Goal: Task Accomplishment & Management: Use online tool/utility

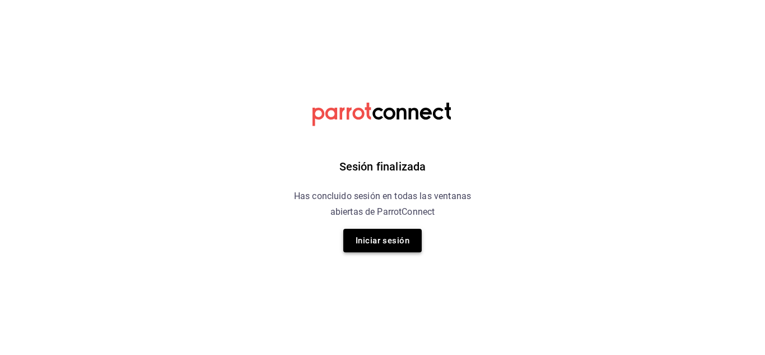
click at [403, 240] on button "Iniciar sesión" at bounding box center [382, 241] width 78 height 24
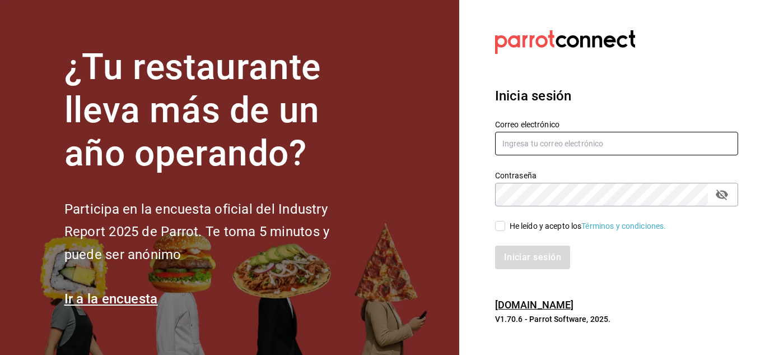
type input "[EMAIL_ADDRESS][PERSON_NAME][DOMAIN_NAME]"
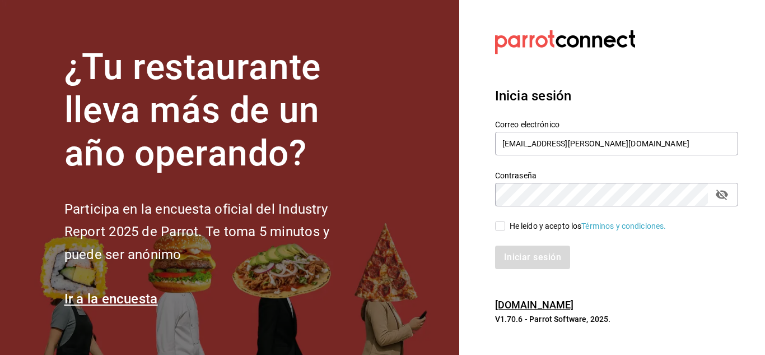
click at [502, 230] on input "He leído y acepto los Términos y condiciones." at bounding box center [500, 226] width 10 height 10
checkbox input "true"
click at [519, 250] on button "Iniciar sesión" at bounding box center [533, 257] width 76 height 24
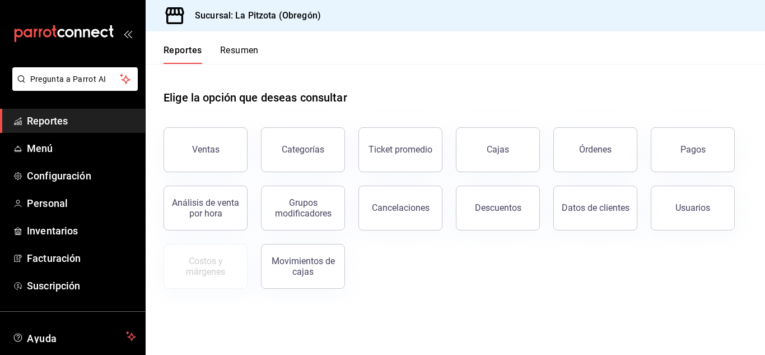
click at [221, 134] on button "Ventas" at bounding box center [206, 149] width 84 height 45
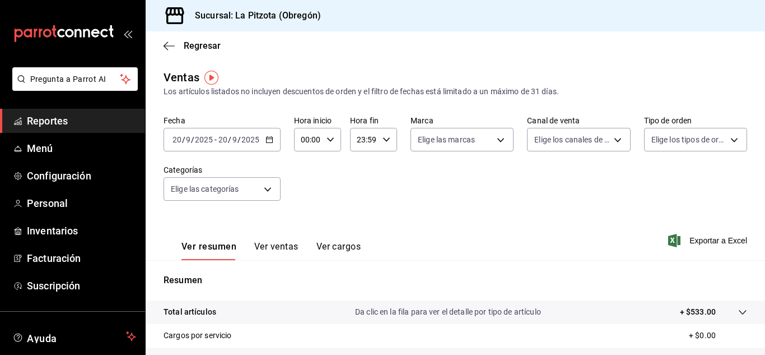
click at [182, 145] on div "2025-09-20 20 / 9 / 2025 - 2025-09-20 20 / 9 / 2025" at bounding box center [222, 140] width 117 height 24
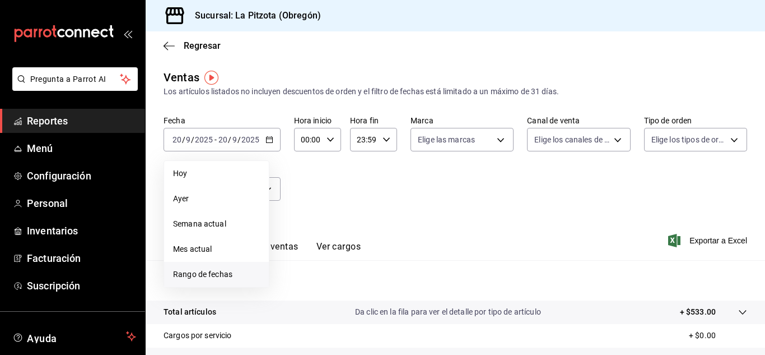
click at [222, 273] on span "Rango de fechas" at bounding box center [216, 274] width 87 height 12
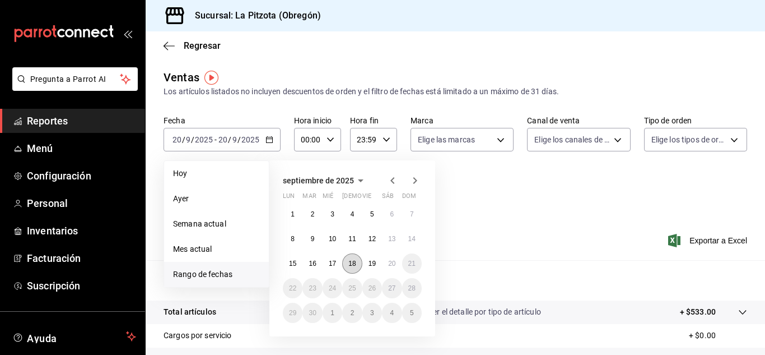
click at [359, 265] on button "18" at bounding box center [352, 263] width 20 height 20
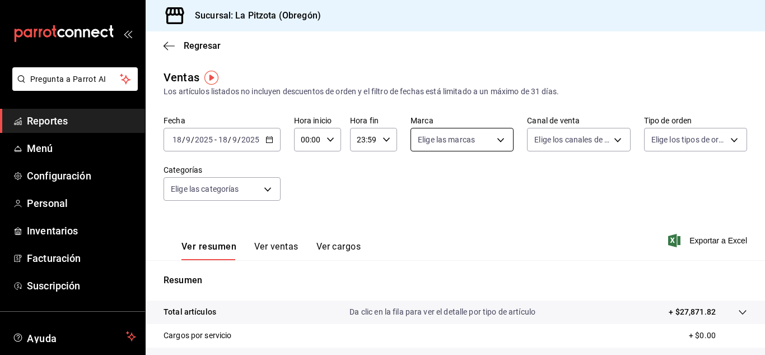
click at [459, 147] on body "Pregunta a Parrot AI Reportes Menú Configuración Personal Inventarios Facturaci…" at bounding box center [382, 177] width 765 height 355
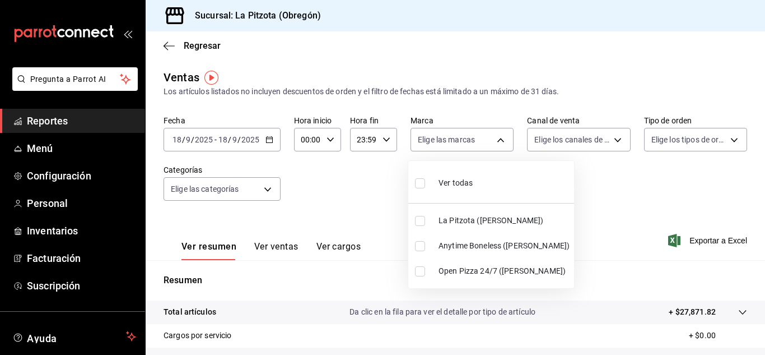
click at [422, 248] on input "checkbox" at bounding box center [420, 246] width 10 height 10
checkbox input "true"
type input "d0b15645-4641-49bc-8be3-6a792ed6583e"
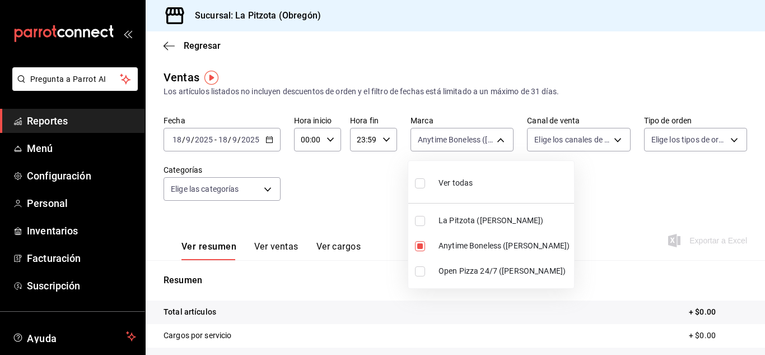
click at [566, 135] on div at bounding box center [382, 177] width 765 height 355
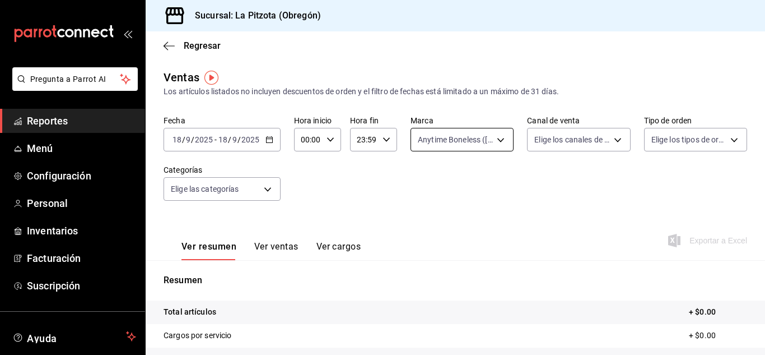
click at [484, 141] on body "Pregunta a Parrot AI Reportes Menú Configuración Personal Inventarios Facturaci…" at bounding box center [382, 177] width 765 height 355
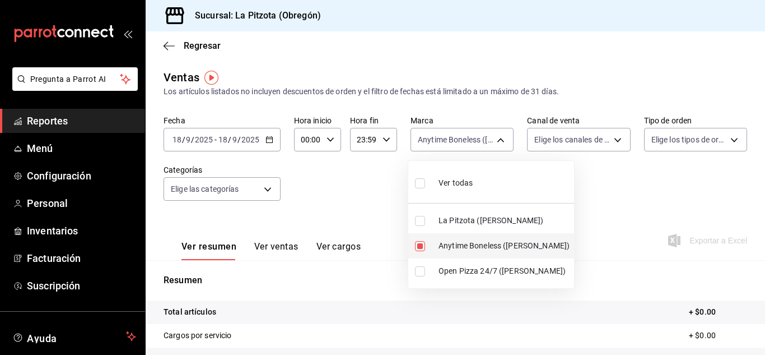
click at [424, 243] on input "checkbox" at bounding box center [420, 246] width 10 height 10
checkbox input "false"
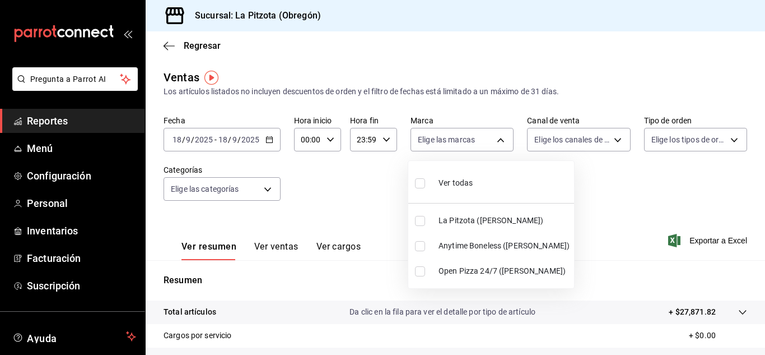
click at [416, 268] on input "checkbox" at bounding box center [420, 271] width 10 height 10
checkbox input "true"
type input "8f97d9a1-f00b-4323-96e2-15f6e5ebb1cd"
click at [561, 132] on div at bounding box center [382, 177] width 765 height 355
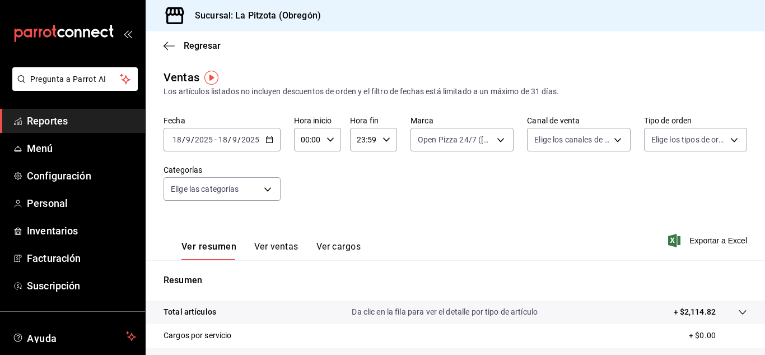
click at [561, 132] on body "Pregunta a Parrot AI Reportes Menú Configuración Personal Inventarios Facturaci…" at bounding box center [382, 177] width 765 height 355
click at [535, 271] on input "checkbox" at bounding box center [535, 271] width 10 height 10
checkbox input "true"
type input "RAPPI"
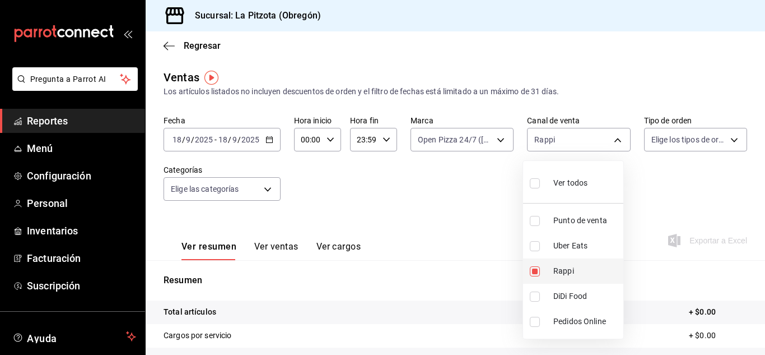
click at [529, 268] on li "Rappi" at bounding box center [573, 270] width 100 height 25
checkbox input "false"
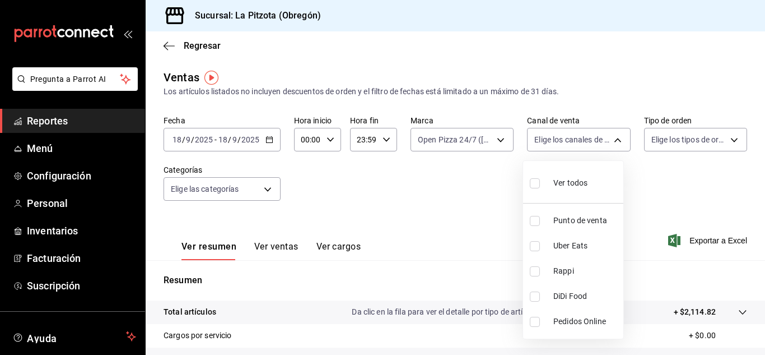
click at [543, 299] on label at bounding box center [537, 296] width 15 height 10
click at [540, 299] on input "checkbox" at bounding box center [535, 296] width 10 height 10
checkbox input "false"
click at [535, 247] on input "checkbox" at bounding box center [535, 246] width 10 height 10
checkbox input "true"
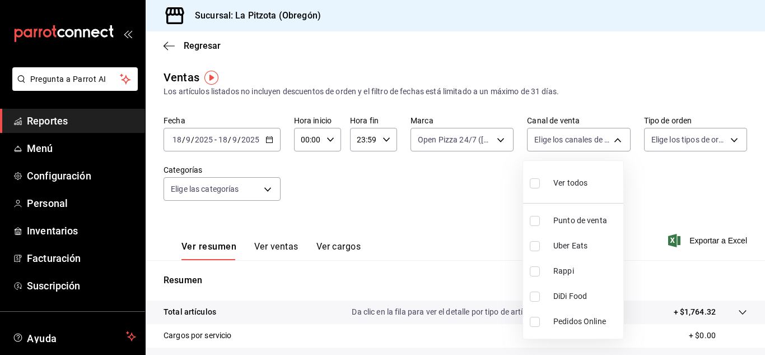
type input "UBER_EATS"
click at [532, 245] on input "checkbox" at bounding box center [535, 246] width 10 height 10
checkbox input "false"
click at [540, 298] on label at bounding box center [537, 296] width 15 height 10
click at [540, 298] on input "checkbox" at bounding box center [535, 296] width 10 height 10
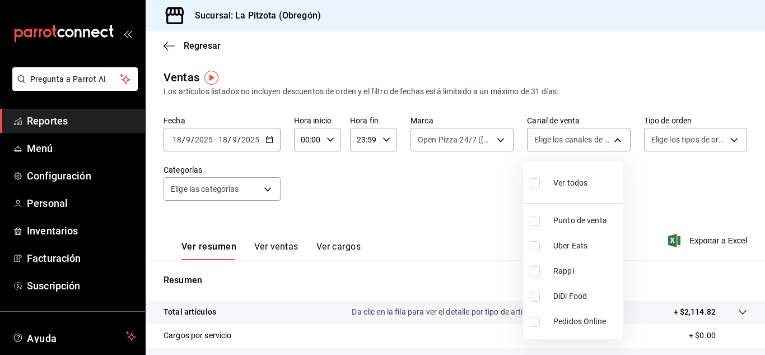
checkbox input "false"
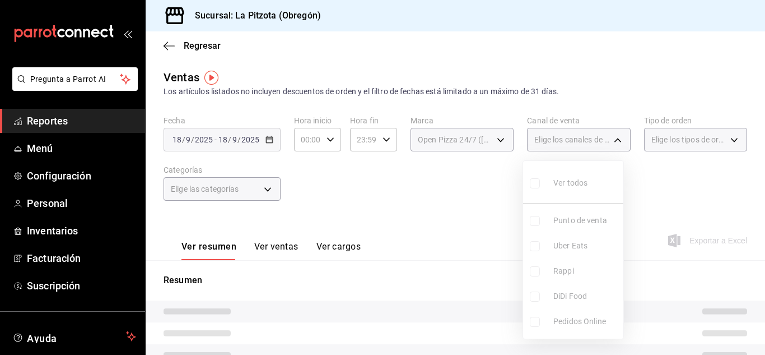
click at [540, 298] on label at bounding box center [537, 296] width 15 height 10
click at [540, 298] on input "checkbox" at bounding box center [535, 296] width 10 height 10
checkbox input "false"
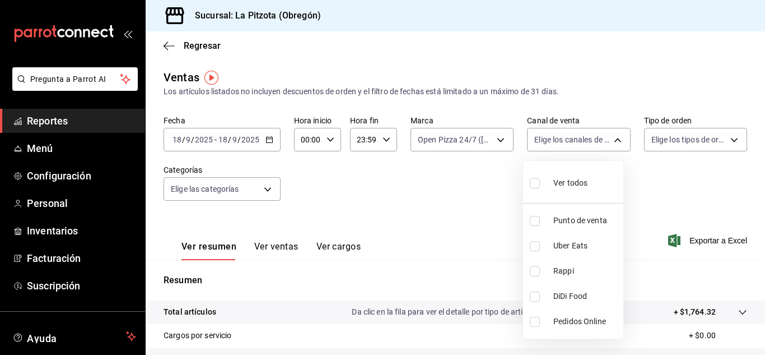
click at [532, 298] on input "checkbox" at bounding box center [535, 296] width 10 height 10
checkbox input "true"
type input "DIDI_FOOD"
click at [476, 141] on div at bounding box center [382, 177] width 765 height 355
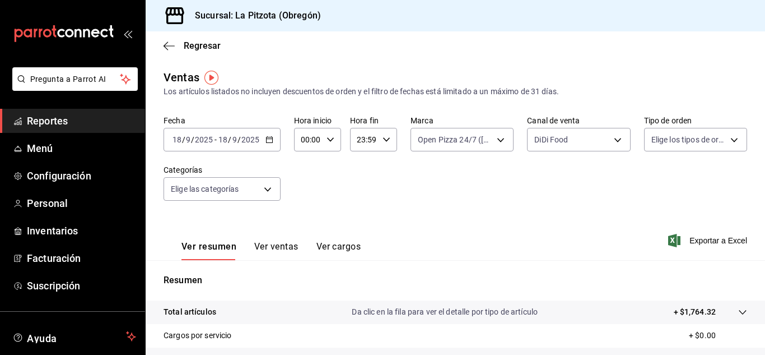
click at [476, 141] on body "Pregunta a Parrot AI Reportes Menú Configuración Personal Inventarios Facturaci…" at bounding box center [382, 177] width 765 height 355
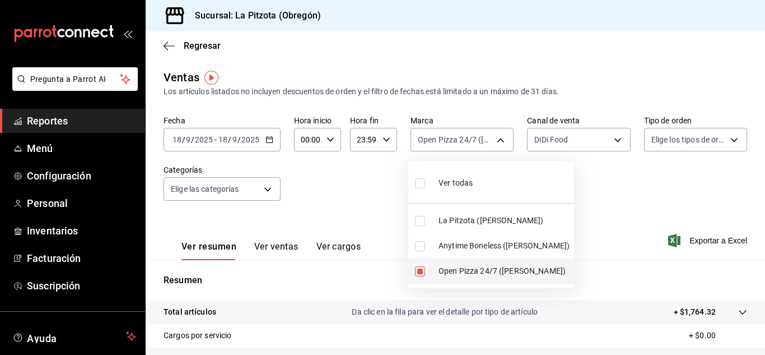
click at [412, 271] on li "Open Pizza 24/7 (Obregón)" at bounding box center [491, 270] width 166 height 25
checkbox input "false"
click at [419, 216] on input "checkbox" at bounding box center [420, 221] width 10 height 10
checkbox input "true"
type input "3722eccf-6cf2-48cd-b838-7de1340e0a71"
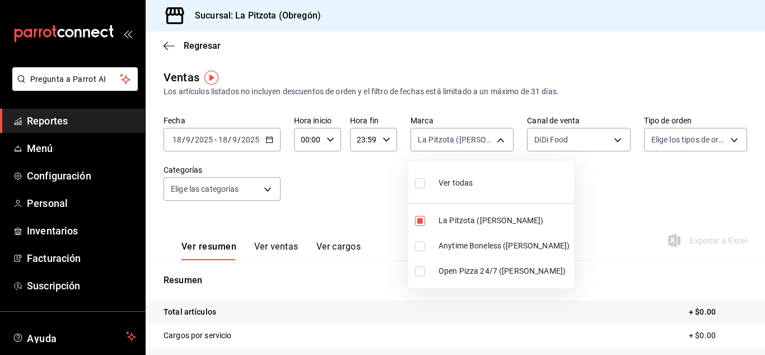
click at [573, 123] on div at bounding box center [382, 177] width 765 height 355
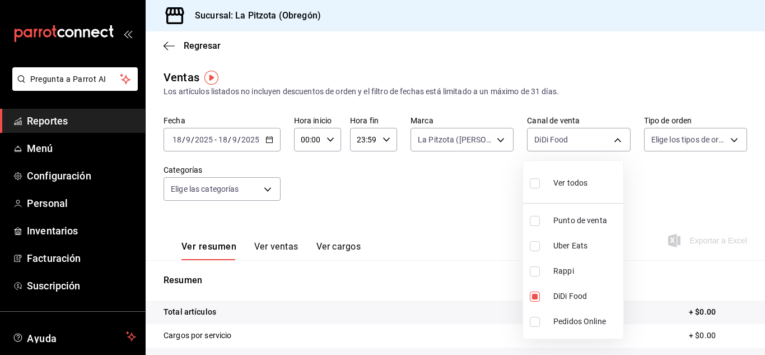
click at [569, 134] on body "Pregunta a Parrot AI Reportes Menú Configuración Personal Inventarios Facturaci…" at bounding box center [382, 177] width 765 height 355
click at [533, 299] on input "checkbox" at bounding box center [535, 296] width 10 height 10
checkbox input "false"
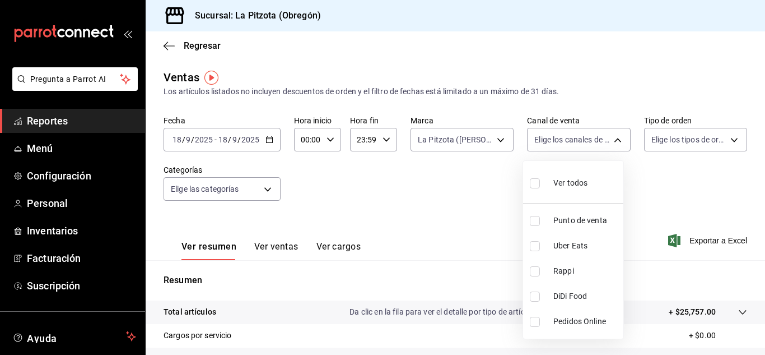
click at [533, 272] on input "checkbox" at bounding box center [535, 271] width 10 height 10
checkbox input "true"
type input "RAPPI"
click at [537, 267] on input "checkbox" at bounding box center [535, 271] width 10 height 10
checkbox input "false"
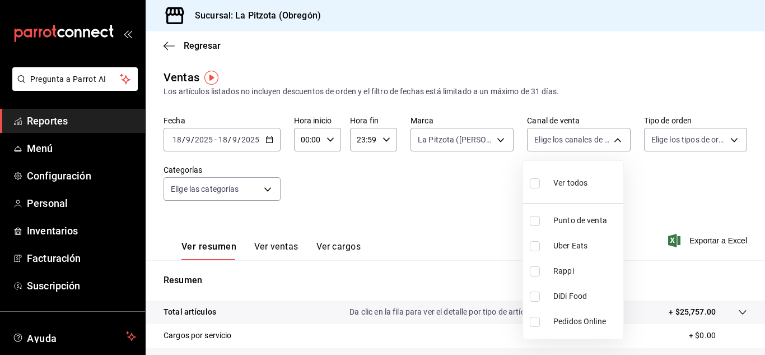
click at [537, 245] on ul "Ver todos Punto de venta Uber Eats Rappi DiDi Food Pedidos Online" at bounding box center [573, 250] width 100 height 178
click at [537, 245] on input "checkbox" at bounding box center [535, 246] width 10 height 10
checkbox input "true"
type input "UBER_EATS"
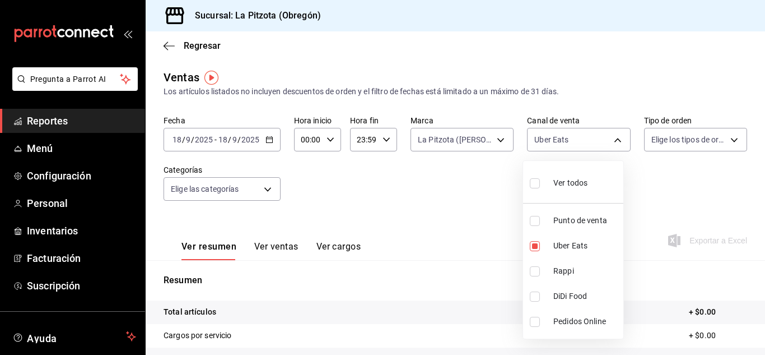
click at [537, 245] on input "checkbox" at bounding box center [535, 246] width 10 height 10
checkbox input "false"
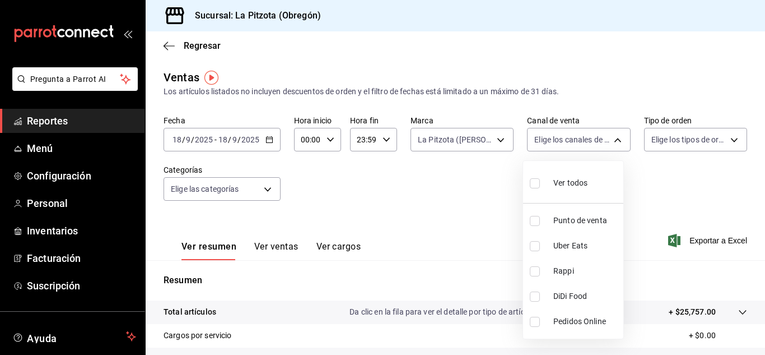
click at [573, 148] on div at bounding box center [382, 177] width 765 height 355
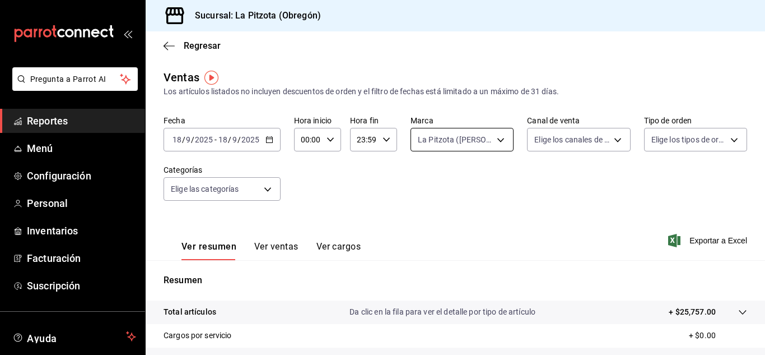
click at [490, 135] on body "Pregunta a Parrot AI Reportes Menú Configuración Personal Inventarios Facturaci…" at bounding box center [382, 177] width 765 height 355
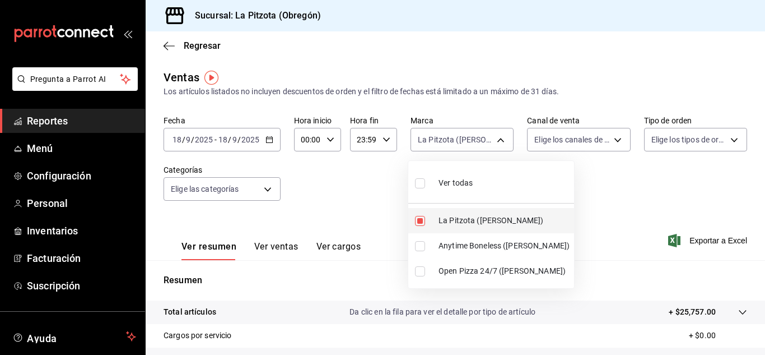
click at [424, 221] on input "checkbox" at bounding box center [420, 221] width 10 height 10
checkbox input "false"
click at [576, 147] on div at bounding box center [382, 177] width 765 height 355
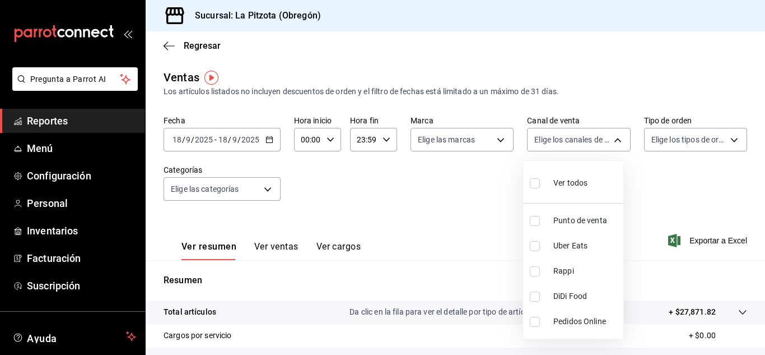
click at [576, 147] on body "Pregunta a Parrot AI Reportes Menú Configuración Personal Inventarios Facturaci…" at bounding box center [382, 177] width 765 height 355
click at [534, 225] on input "checkbox" at bounding box center [535, 221] width 10 height 10
checkbox input "true"
type input "PARROT"
click at [430, 210] on div at bounding box center [382, 177] width 765 height 355
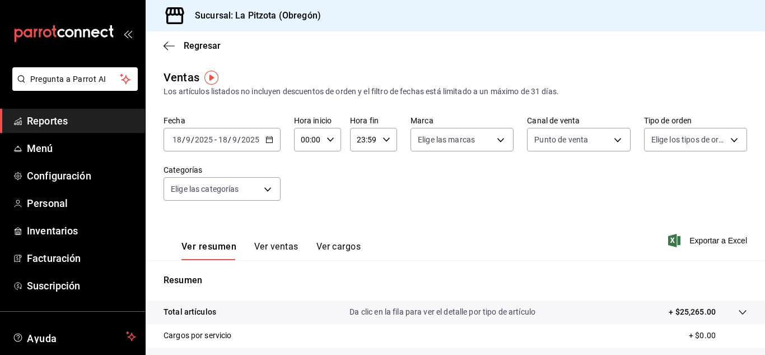
click at [296, 247] on button "Ver ventas" at bounding box center [276, 250] width 44 height 19
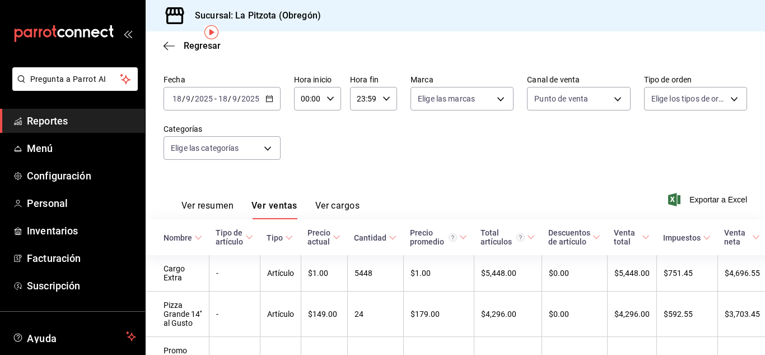
scroll to position [69, 0]
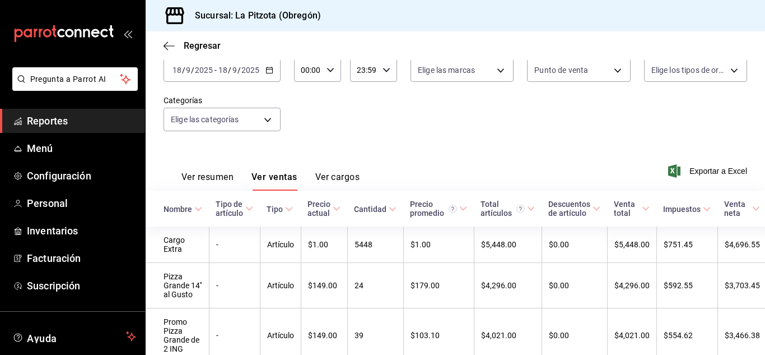
click at [211, 173] on button "Ver resumen" at bounding box center [208, 180] width 52 height 19
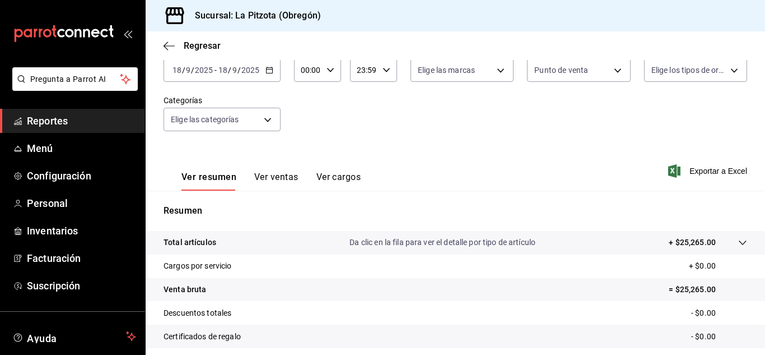
click at [179, 73] on input "18" at bounding box center [177, 70] width 10 height 9
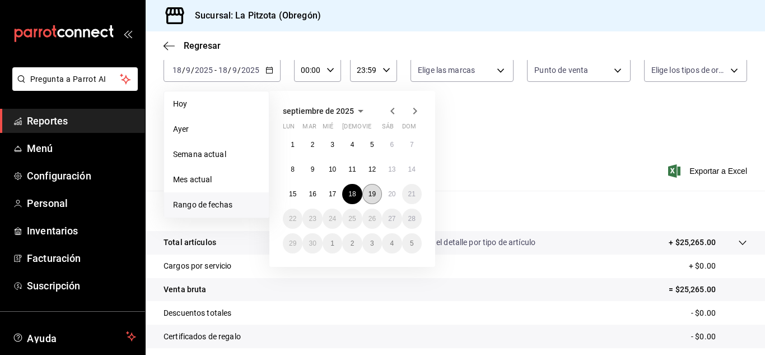
click at [371, 192] on abbr "19" at bounding box center [372, 194] width 7 height 8
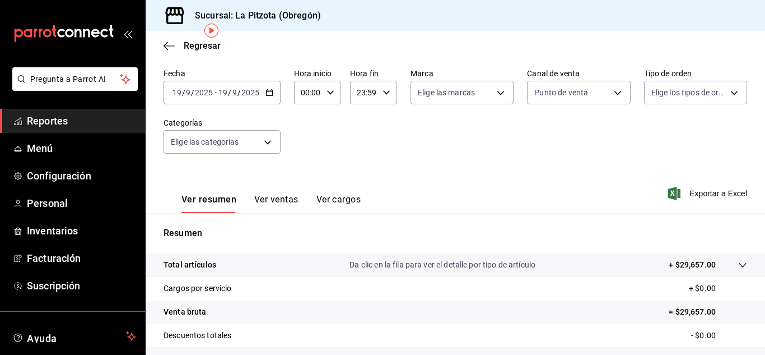
scroll to position [45, 0]
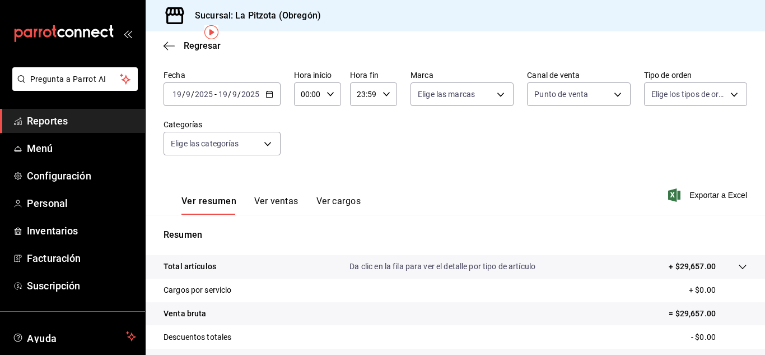
click at [490, 82] on div "Elige las marcas" at bounding box center [462, 92] width 103 height 28
click at [486, 89] on body "Pregunta a Parrot AI Reportes Menú Configuración Personal Inventarios Facturaci…" at bounding box center [382, 177] width 765 height 355
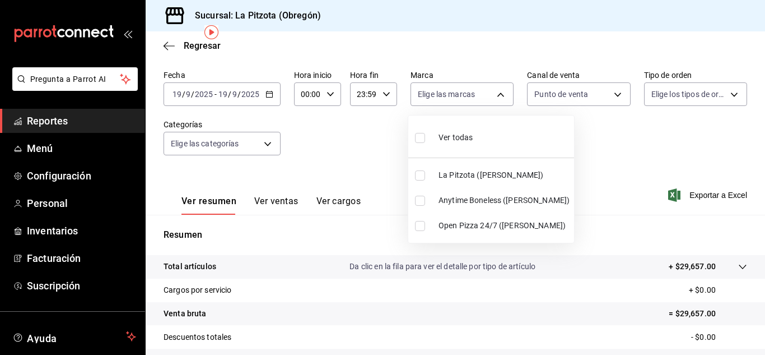
click at [428, 204] on label at bounding box center [422, 201] width 15 height 10
click at [425, 204] on input "checkbox" at bounding box center [420, 201] width 10 height 10
checkbox input "false"
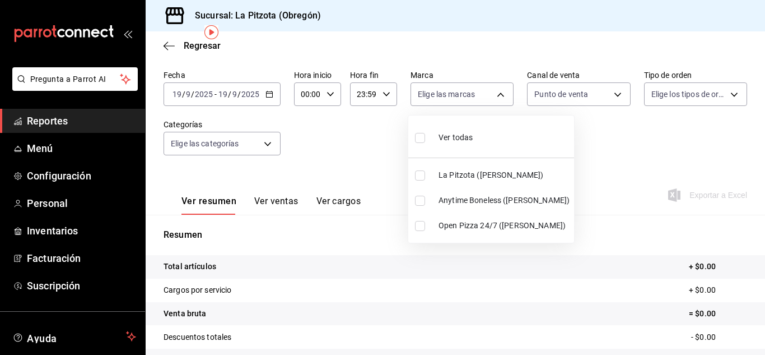
click at [422, 203] on input "checkbox" at bounding box center [420, 201] width 10 height 10
checkbox input "true"
type input "d0b15645-4641-49bc-8be3-6a792ed6583e"
click at [422, 203] on input "checkbox" at bounding box center [420, 201] width 10 height 10
checkbox input "false"
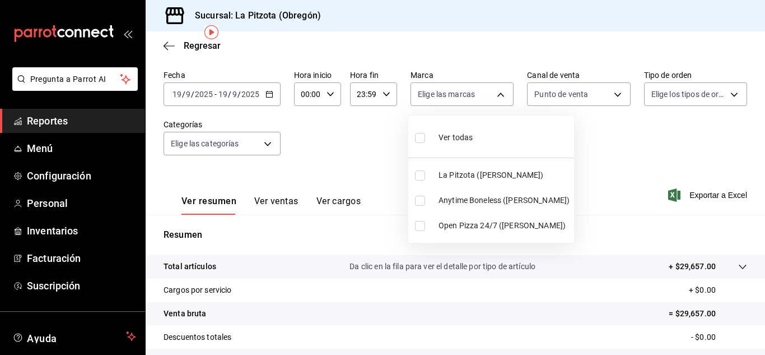
click at [422, 201] on input "checkbox" at bounding box center [420, 201] width 10 height 10
checkbox input "true"
type input "d0b15645-4641-49bc-8be3-6a792ed6583e"
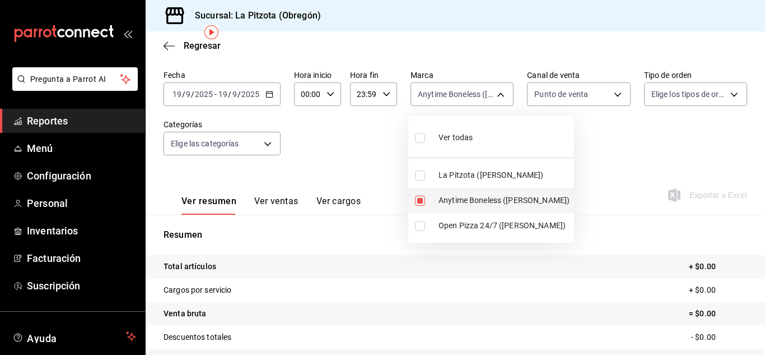
click at [422, 201] on input "checkbox" at bounding box center [420, 201] width 10 height 10
checkbox input "false"
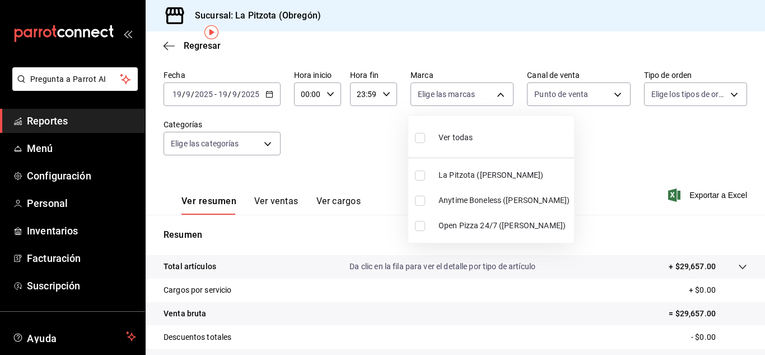
click at [422, 201] on input "checkbox" at bounding box center [420, 201] width 10 height 10
checkbox input "true"
type input "d0b15645-4641-49bc-8be3-6a792ed6583e"
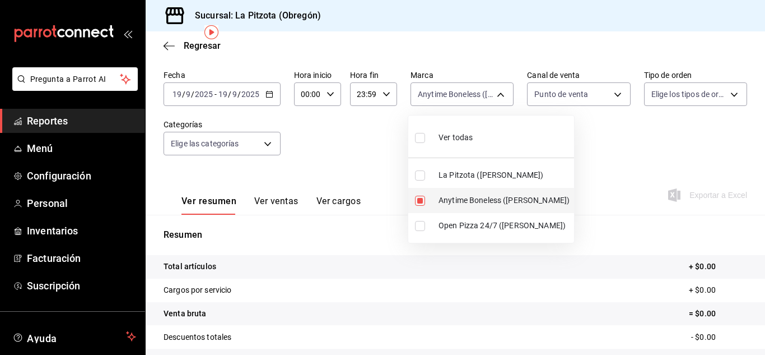
click at [422, 201] on input "checkbox" at bounding box center [420, 201] width 10 height 10
checkbox input "false"
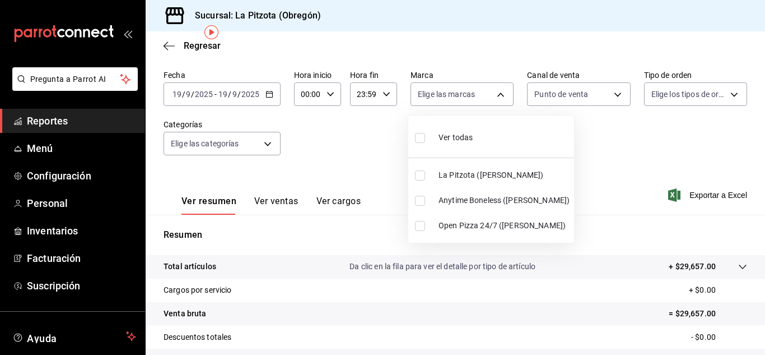
click at [326, 145] on div at bounding box center [382, 177] width 765 height 355
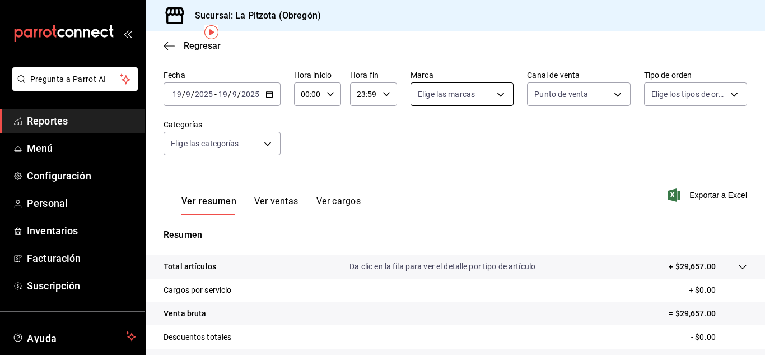
click at [463, 94] on body "Pregunta a Parrot AI Reportes Menú Configuración Personal Inventarios Facturaci…" at bounding box center [382, 177] width 765 height 355
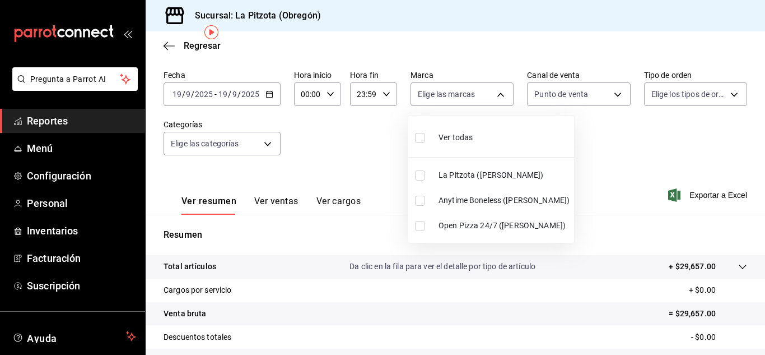
click at [419, 203] on input "checkbox" at bounding box center [420, 201] width 10 height 10
checkbox input "true"
type input "d0b15645-4641-49bc-8be3-6a792ed6583e"
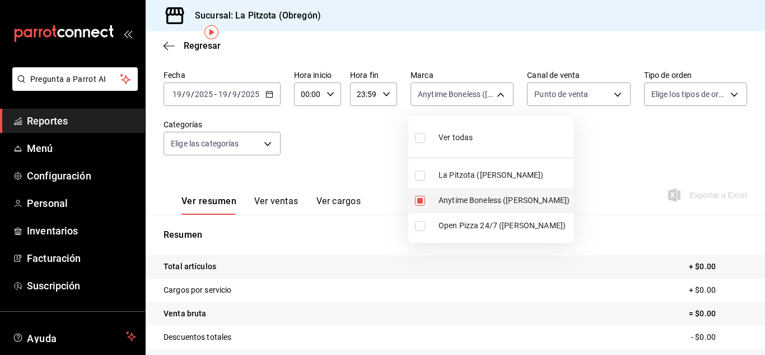
click at [419, 203] on input "checkbox" at bounding box center [420, 201] width 10 height 10
checkbox input "false"
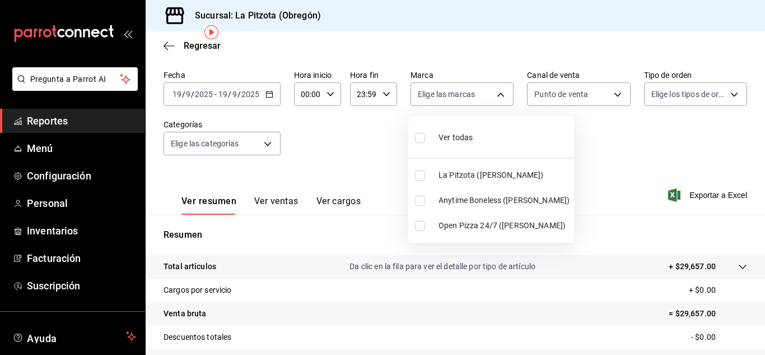
click at [421, 198] on input "checkbox" at bounding box center [420, 201] width 10 height 10
checkbox input "true"
type input "d0b15645-4641-49bc-8be3-6a792ed6583e"
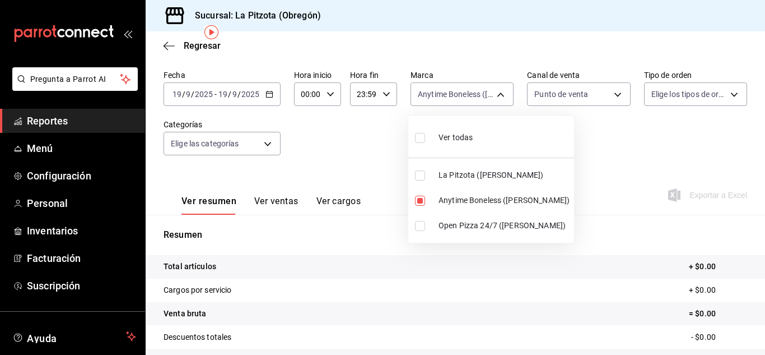
click at [553, 97] on div at bounding box center [382, 177] width 765 height 355
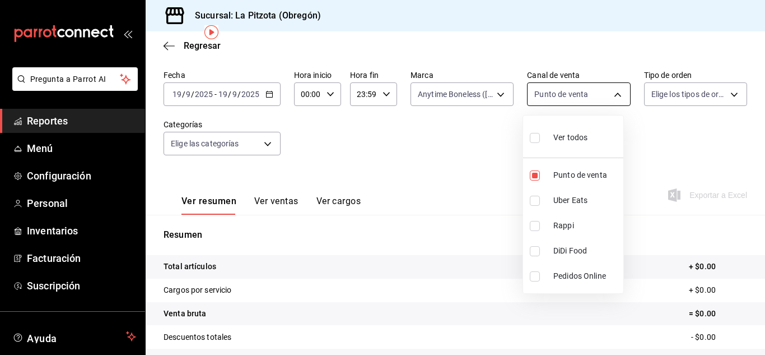
click at [556, 100] on body "Pregunta a Parrot AI Reportes Menú Configuración Personal Inventarios Facturaci…" at bounding box center [382, 177] width 765 height 355
click at [539, 250] on input "checkbox" at bounding box center [535, 251] width 10 height 10
checkbox input "true"
type input "PARROT,DIDI_FOOD"
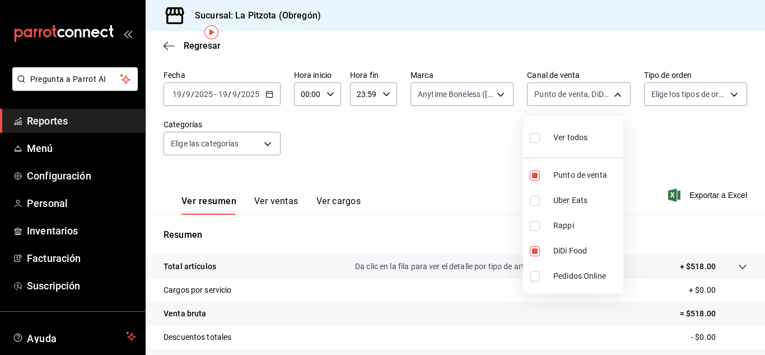
click at [536, 229] on input "checkbox" at bounding box center [535, 226] width 10 height 10
checkbox input "true"
type input "PARROT,DIDI_FOOD,RAPPI"
click at [536, 180] on input "checkbox" at bounding box center [535, 175] width 10 height 10
checkbox input "false"
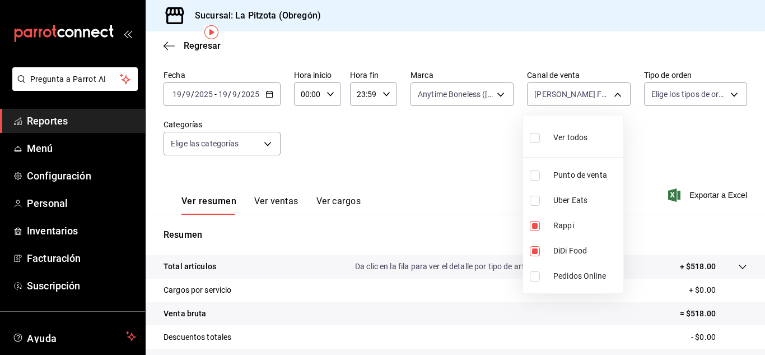
type input "DIDI_FOOD,RAPPI"
click at [536, 227] on input "checkbox" at bounding box center [535, 226] width 10 height 10
checkbox input "false"
type input "DIDI_FOOD"
click at [536, 250] on input "checkbox" at bounding box center [535, 251] width 10 height 10
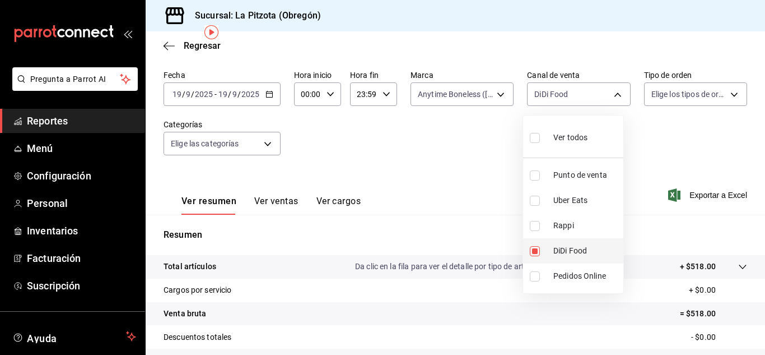
checkbox input "false"
click at [540, 218] on li "Rappi" at bounding box center [573, 225] width 100 height 25
type input "RAPPI"
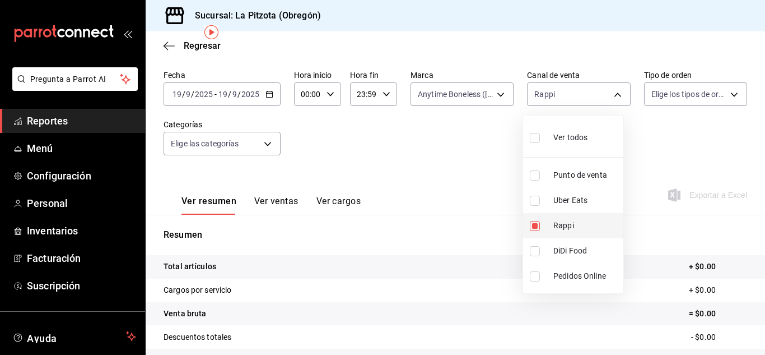
click at [537, 221] on input "checkbox" at bounding box center [535, 226] width 10 height 10
checkbox input "false"
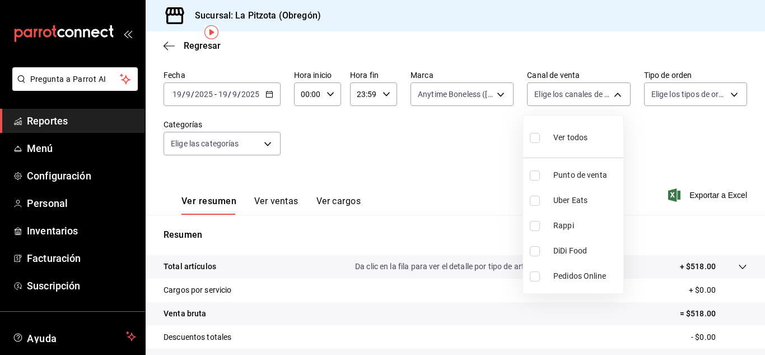
click at [541, 202] on label at bounding box center [537, 201] width 15 height 10
click at [540, 202] on input "checkbox" at bounding box center [535, 201] width 10 height 10
checkbox input "false"
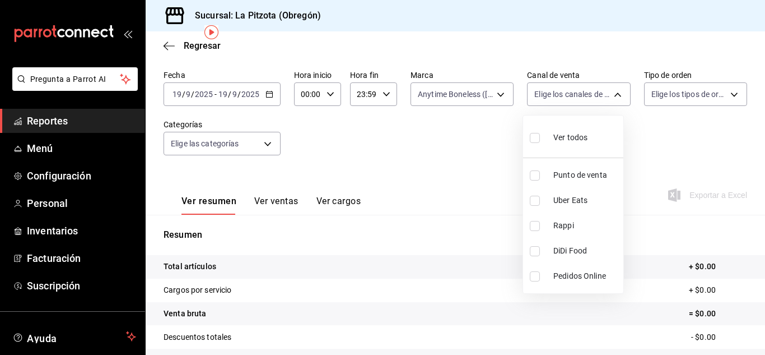
click at [541, 202] on label at bounding box center [537, 201] width 15 height 10
click at [540, 202] on input "checkbox" at bounding box center [535, 201] width 10 height 10
checkbox input "false"
click at [538, 205] on input "checkbox" at bounding box center [535, 201] width 10 height 10
checkbox input "true"
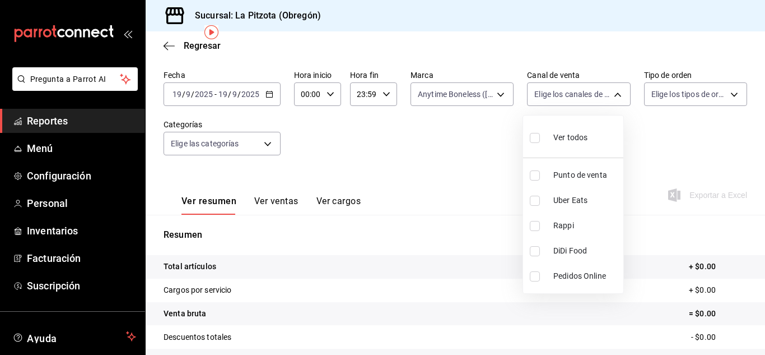
type input "UBER_EATS"
click at [538, 205] on input "checkbox" at bounding box center [535, 201] width 10 height 10
checkbox input "false"
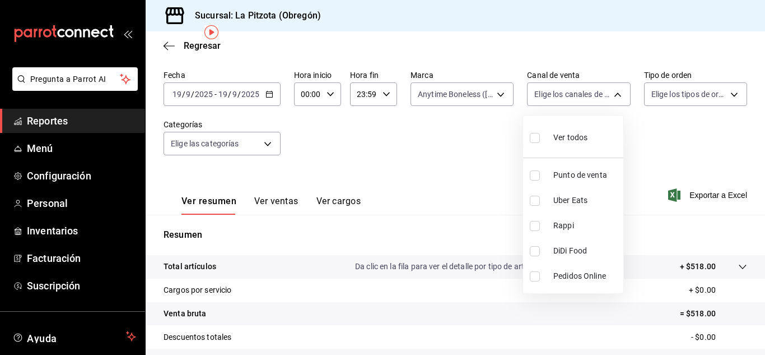
click at [537, 252] on input "checkbox" at bounding box center [535, 251] width 10 height 10
checkbox input "true"
type input "DIDI_FOOD"
click at [537, 252] on input "checkbox" at bounding box center [535, 251] width 10 height 10
checkbox input "false"
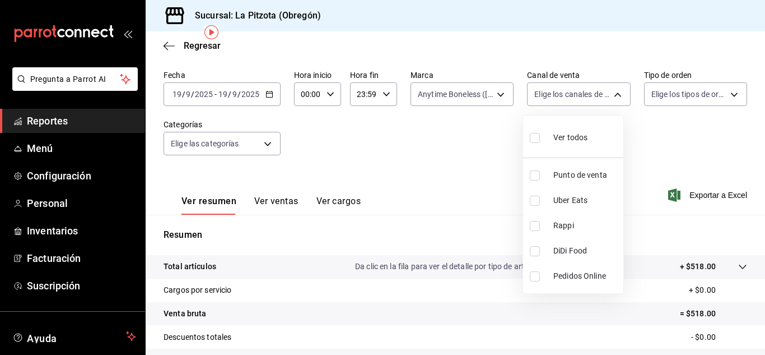
click at [587, 100] on div at bounding box center [382, 177] width 765 height 355
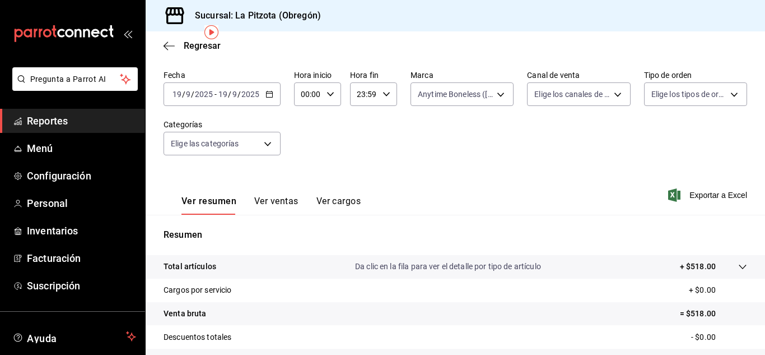
click at [436, 92] on body "Pregunta a Parrot AI Reportes Menú Configuración Personal Inventarios Facturaci…" at bounding box center [382, 177] width 765 height 355
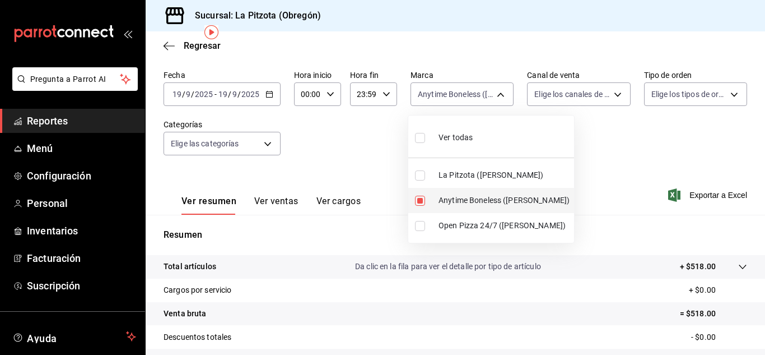
drag, startPoint x: 414, startPoint y: 193, endPoint x: 414, endPoint y: 203, distance: 10.1
click at [414, 194] on li "Anytime Boneless (Obregón)" at bounding box center [491, 200] width 166 height 25
checkbox input "false"
click at [410, 231] on li "Open Pizza 24/7 (Obregón)" at bounding box center [491, 225] width 166 height 25
type input "8f97d9a1-f00b-4323-96e2-15f6e5ebb1cd"
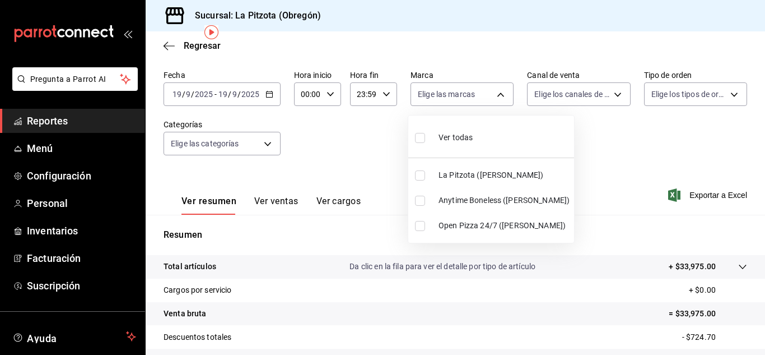
checkbox input "true"
click at [572, 93] on div at bounding box center [382, 177] width 765 height 355
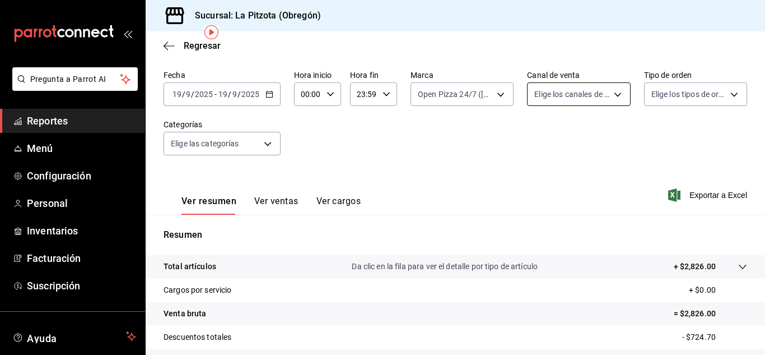
click at [575, 94] on body "Pregunta a Parrot AI Reportes Menú Configuración Personal Inventarios Facturaci…" at bounding box center [382, 177] width 765 height 355
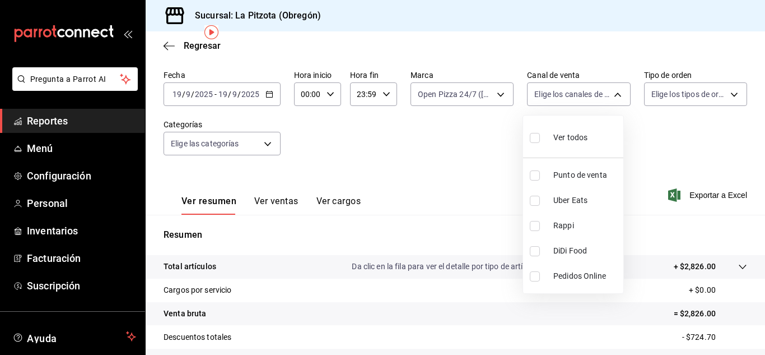
click at [532, 228] on input "checkbox" at bounding box center [535, 226] width 10 height 10
checkbox input "true"
type input "RAPPI"
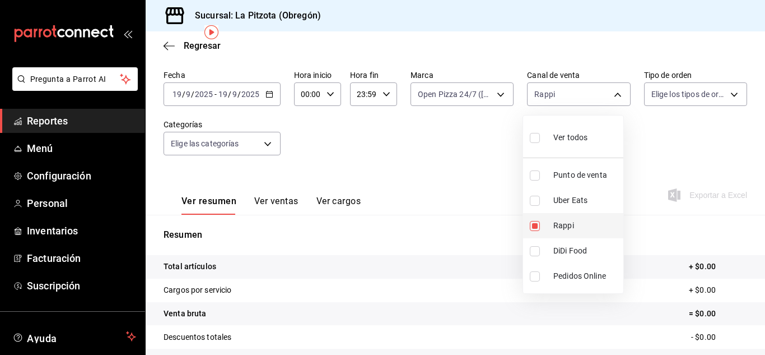
click at [535, 228] on input "checkbox" at bounding box center [535, 226] width 10 height 10
checkbox input "false"
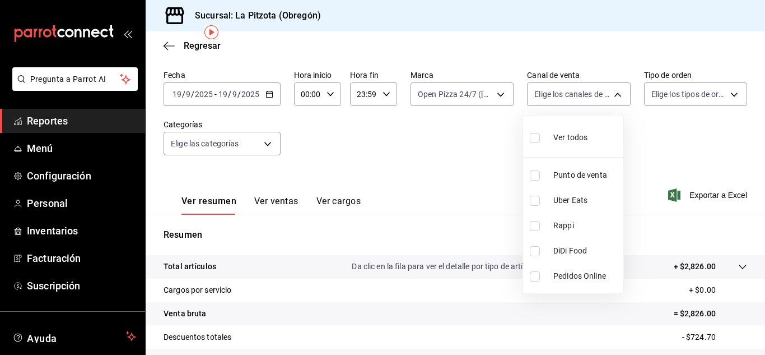
click at [539, 201] on input "checkbox" at bounding box center [535, 201] width 10 height 10
checkbox input "true"
type input "UBER_EATS"
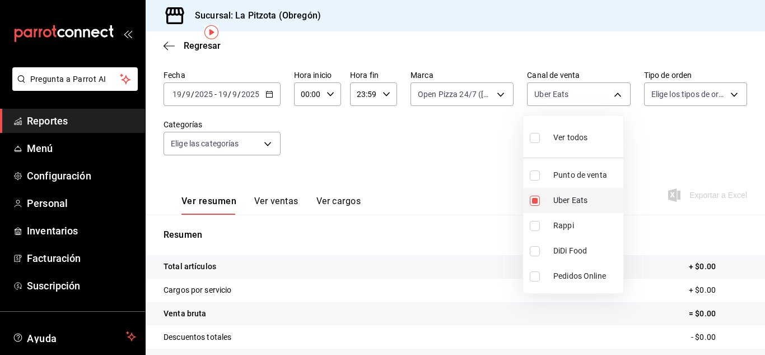
click at [538, 204] on li "Uber Eats" at bounding box center [573, 200] width 100 height 25
checkbox input "false"
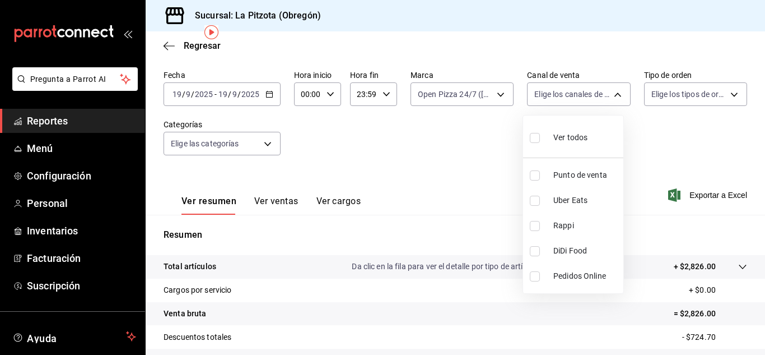
click at [538, 254] on input "checkbox" at bounding box center [535, 251] width 10 height 10
checkbox input "true"
type input "DIDI_FOOD"
click at [470, 89] on div at bounding box center [382, 177] width 765 height 355
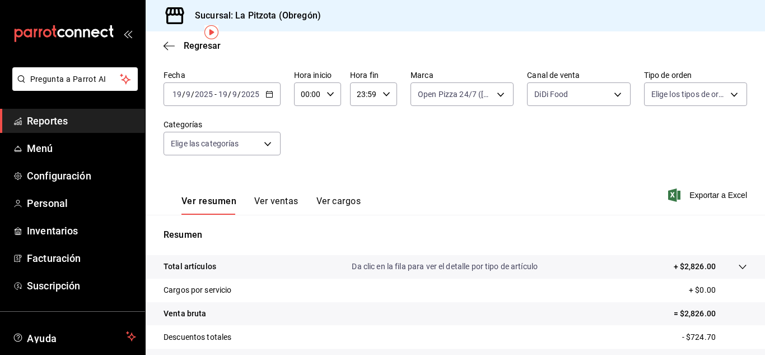
click at [470, 89] on body "Pregunta a Parrot AI Reportes Menú Configuración Personal Inventarios Facturaci…" at bounding box center [382, 177] width 765 height 355
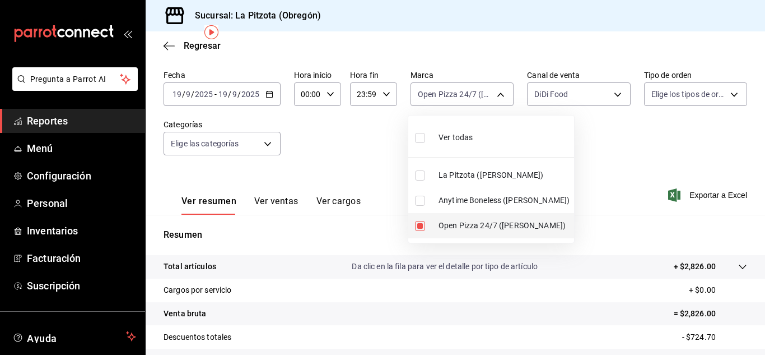
click at [426, 225] on label at bounding box center [422, 226] width 15 height 10
click at [425, 225] on input "checkbox" at bounding box center [420, 226] width 10 height 10
checkbox input "true"
type input "8f97d9a1-f00b-4323-96e2-15f6e5ebb1cd"
click at [421, 225] on input "checkbox" at bounding box center [420, 226] width 10 height 10
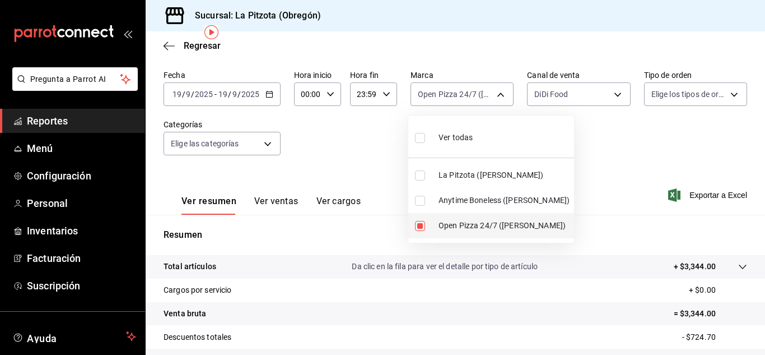
checkbox input "false"
click at [424, 174] on input "checkbox" at bounding box center [420, 175] width 10 height 10
checkbox input "true"
type input "3722eccf-6cf2-48cd-b838-7de1340e0a71"
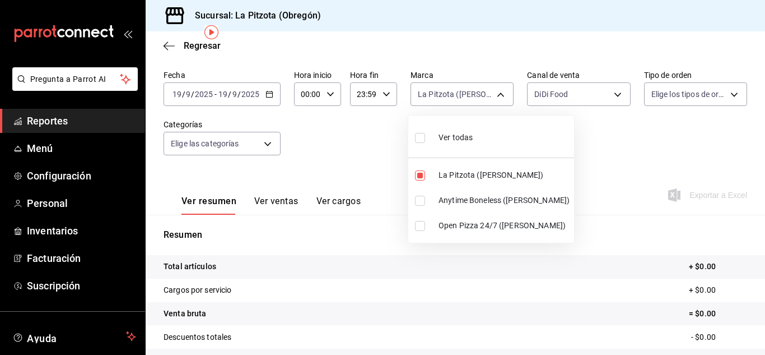
click at [547, 104] on div at bounding box center [382, 177] width 765 height 355
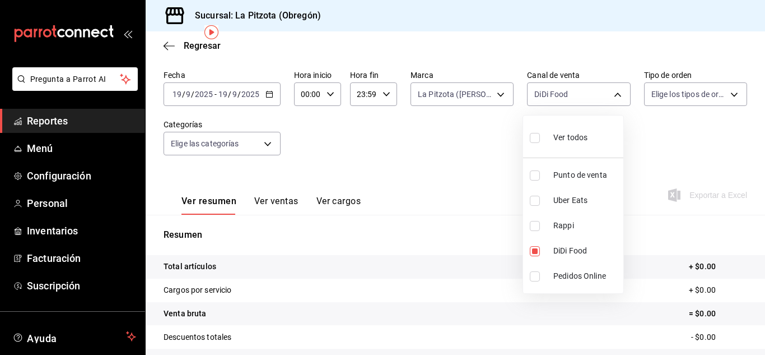
click at [547, 104] on body "Pregunta a Parrot AI Reportes Menú Configuración Personal Inventarios Facturaci…" at bounding box center [382, 177] width 765 height 355
click at [533, 246] on li "DiDi Food" at bounding box center [573, 250] width 100 height 25
checkbox input "false"
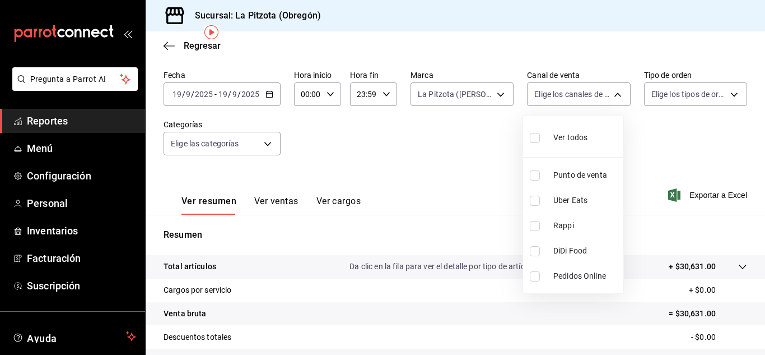
click at [537, 227] on input "checkbox" at bounding box center [535, 226] width 10 height 10
checkbox input "true"
type input "RAPPI"
click at [533, 225] on input "checkbox" at bounding box center [535, 226] width 10 height 10
checkbox input "false"
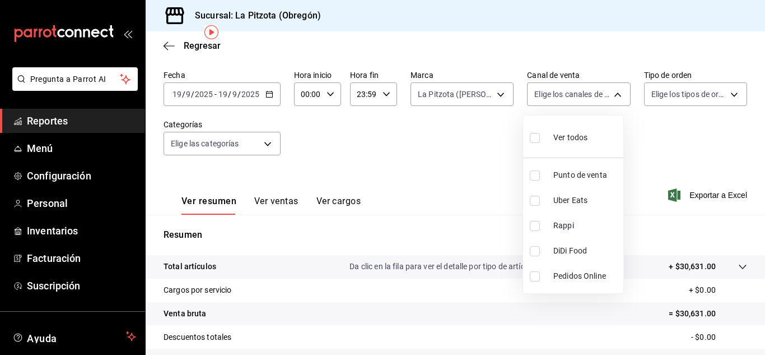
click at [536, 197] on input "checkbox" at bounding box center [535, 201] width 10 height 10
checkbox input "true"
type input "UBER_EATS"
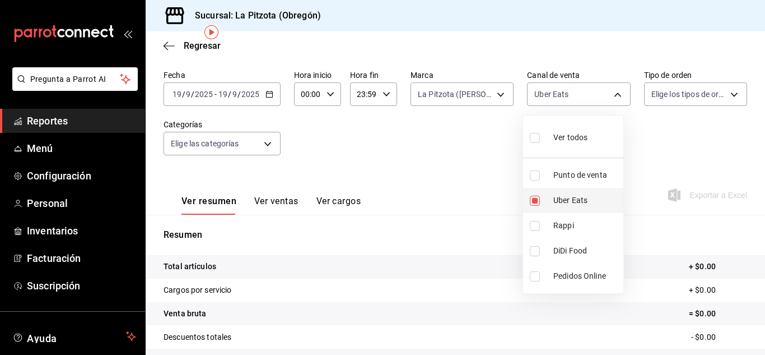
click at [536, 197] on input "checkbox" at bounding box center [535, 201] width 10 height 10
checkbox input "false"
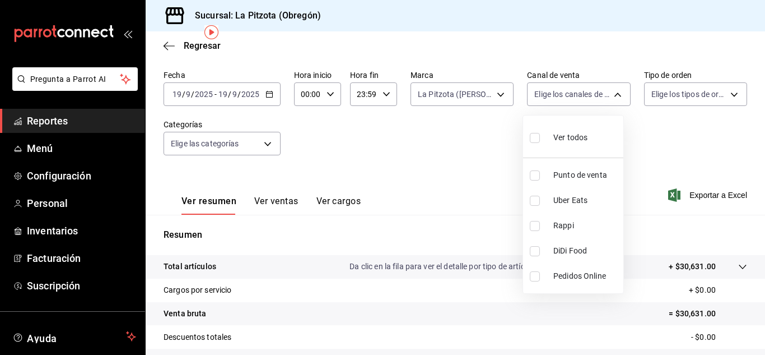
click at [489, 120] on div at bounding box center [382, 177] width 765 height 355
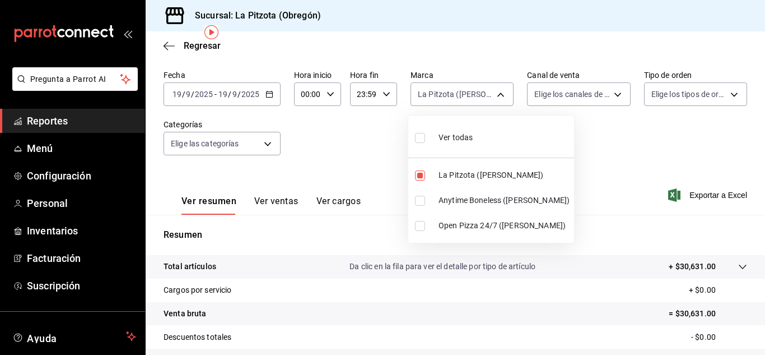
click at [489, 101] on body "Pregunta a Parrot AI Reportes Menú Configuración Personal Inventarios Facturaci…" at bounding box center [382, 177] width 765 height 355
click at [417, 180] on li "La Pitzota (Obregón)" at bounding box center [491, 174] width 166 height 25
checkbox input "false"
click at [552, 113] on div at bounding box center [382, 177] width 765 height 355
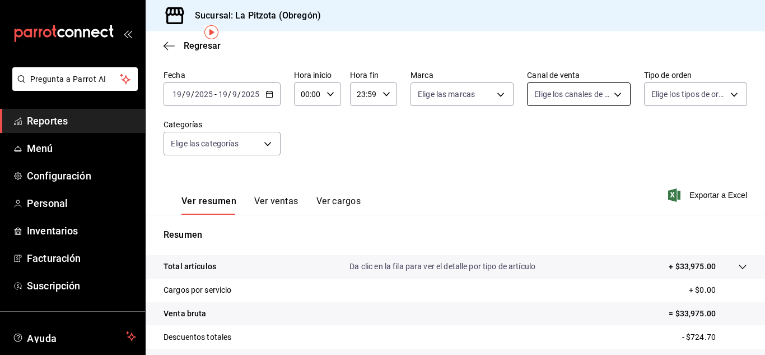
click at [568, 100] on body "Pregunta a Parrot AI Reportes Menú Configuración Personal Inventarios Facturaci…" at bounding box center [382, 177] width 765 height 355
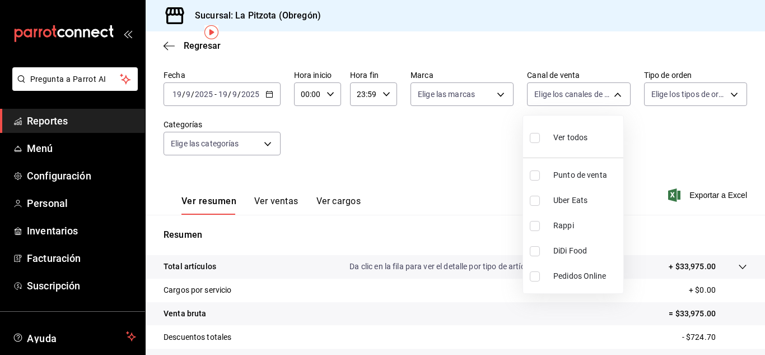
click at [538, 178] on input "checkbox" at bounding box center [535, 175] width 10 height 10
checkbox input "true"
type input "PARROT"
click at [274, 219] on div at bounding box center [382, 177] width 765 height 355
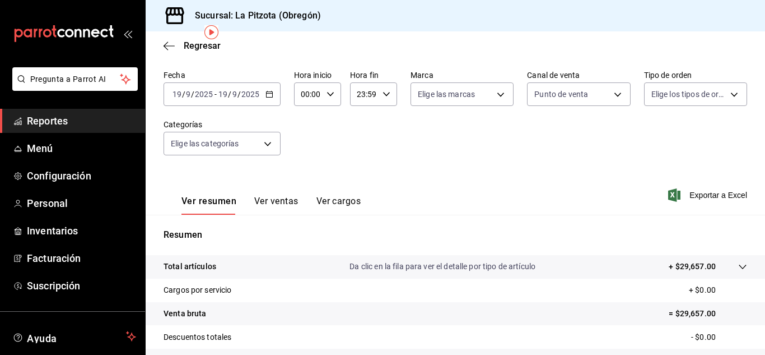
click at [275, 206] on button "Ver ventas" at bounding box center [276, 205] width 44 height 19
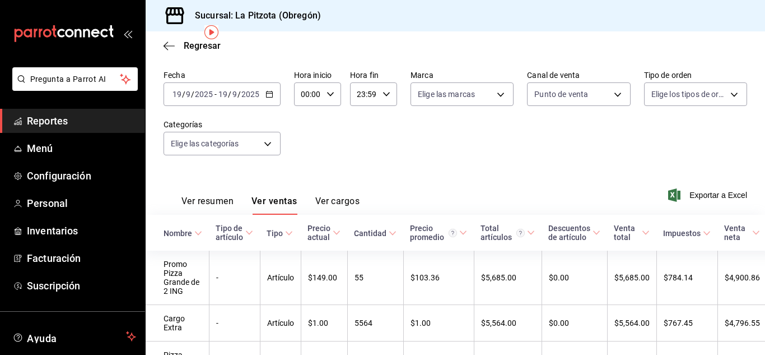
click at [178, 209] on div "Ver resumen Ver ventas Ver cargos" at bounding box center [262, 198] width 196 height 32
click at [205, 205] on button "Ver resumen" at bounding box center [208, 205] width 52 height 19
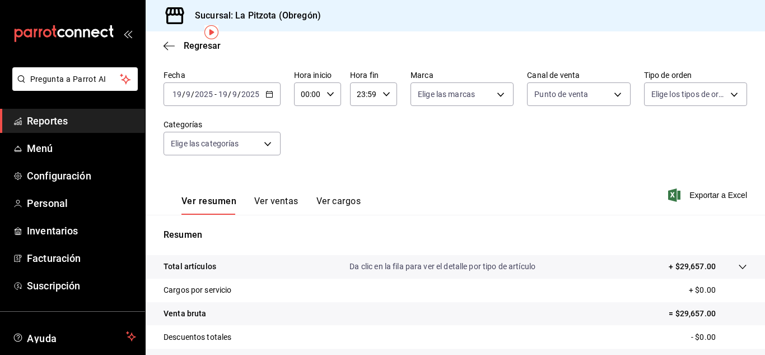
click at [276, 209] on button "Ver ventas" at bounding box center [276, 205] width 44 height 19
